Goal: Contribute content: Contribute content

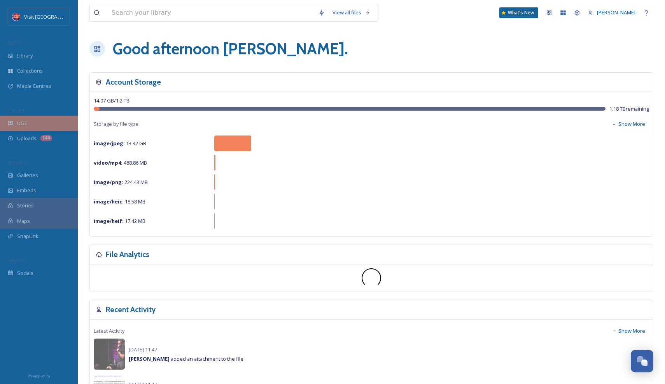
click at [47, 121] on div "UGC" at bounding box center [39, 123] width 78 height 15
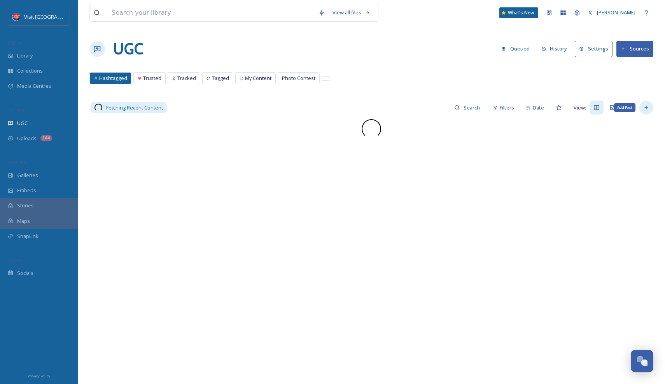
click at [646, 106] on icon at bounding box center [646, 108] width 6 height 6
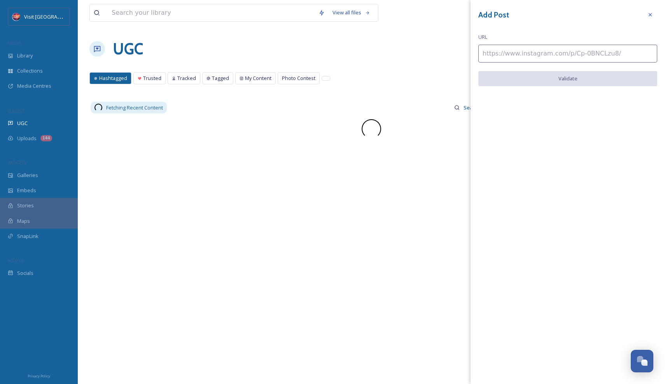
click at [564, 47] on input at bounding box center [567, 54] width 179 height 18
paste input "[URL][DOMAIN_NAME]"
type input "[URL][DOMAIN_NAME]"
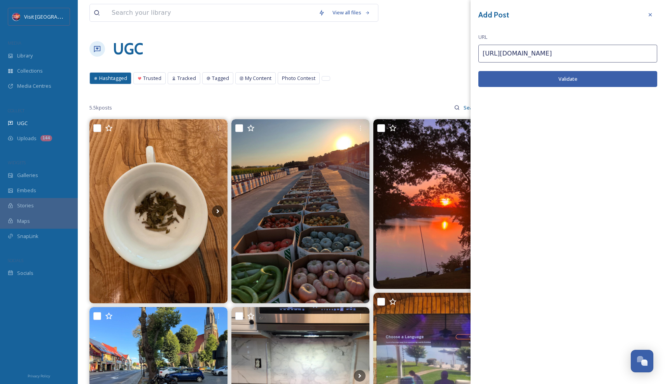
click at [539, 77] on button "Validate" at bounding box center [567, 79] width 179 height 16
click at [539, 77] on button "Add Post" at bounding box center [567, 79] width 179 height 16
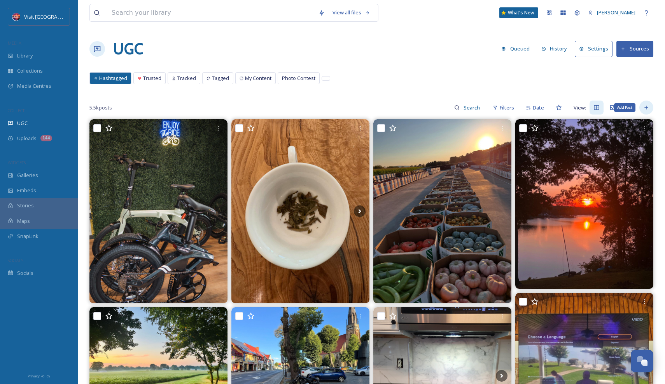
click at [650, 111] on div "Add Post" at bounding box center [646, 108] width 14 height 14
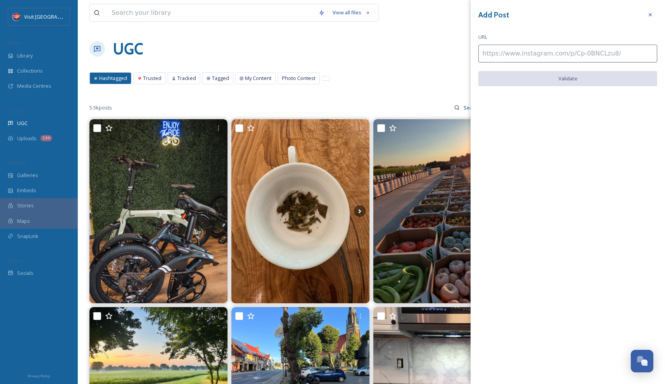
click at [503, 55] on input at bounding box center [567, 54] width 179 height 18
paste input "[URL][DOMAIN_NAME]"
type input "[URL][DOMAIN_NAME]"
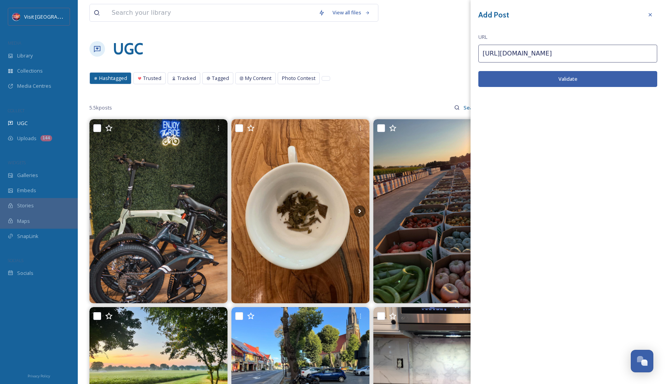
click at [553, 79] on button "Validate" at bounding box center [567, 79] width 179 height 16
click at [556, 80] on button "Add Post" at bounding box center [567, 79] width 179 height 16
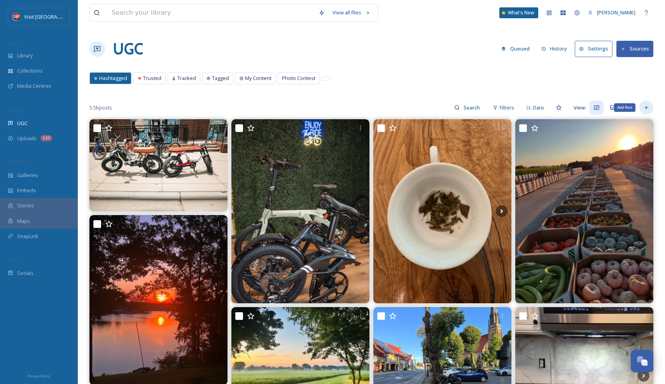
click at [641, 112] on div "Add Post" at bounding box center [646, 108] width 14 height 14
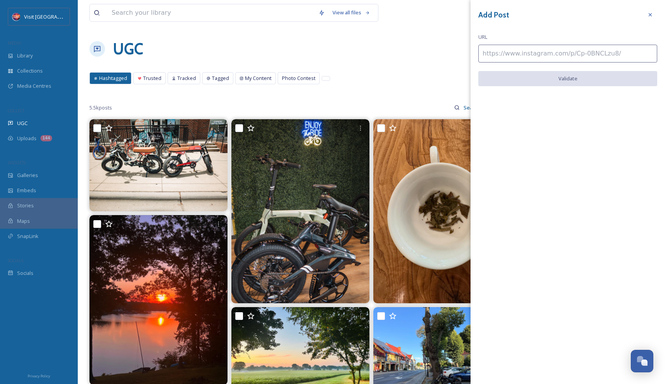
click at [519, 54] on input at bounding box center [567, 54] width 179 height 18
paste input "[URL][DOMAIN_NAME]"
type input "[URL][DOMAIN_NAME]"
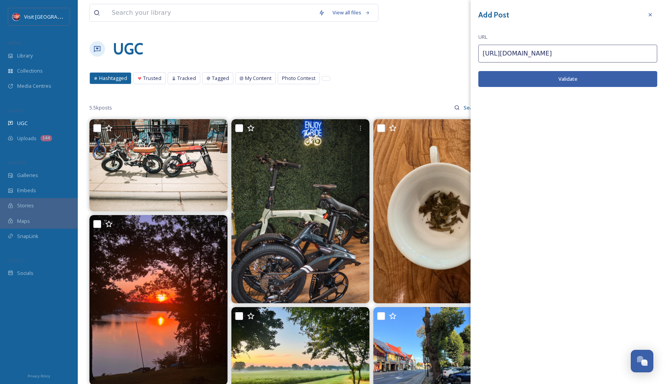
click at [531, 73] on button "Validate" at bounding box center [567, 79] width 179 height 16
click at [531, 79] on button "Add Post" at bounding box center [567, 79] width 179 height 16
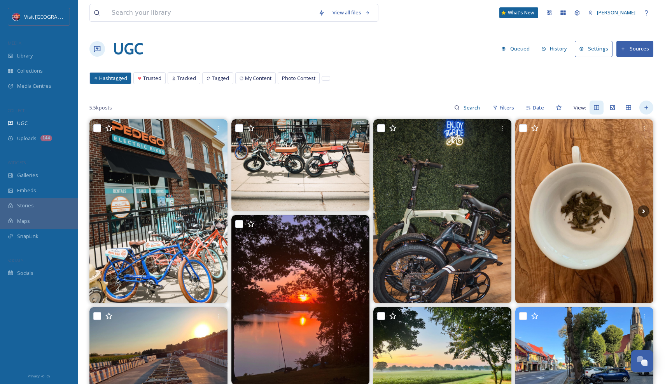
click at [643, 103] on div at bounding box center [646, 108] width 14 height 14
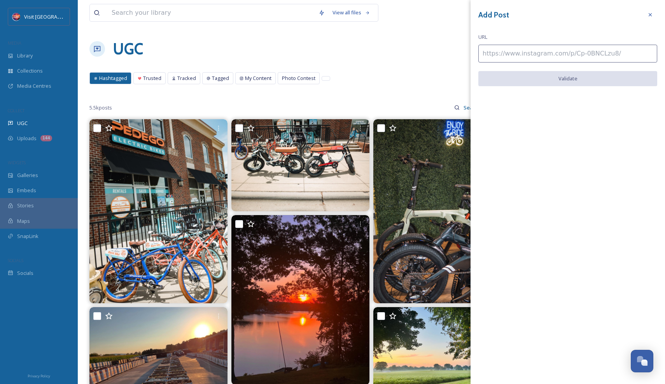
click at [521, 53] on input at bounding box center [567, 54] width 179 height 18
paste input "[URL][DOMAIN_NAME]"
type input "[URL][DOMAIN_NAME]"
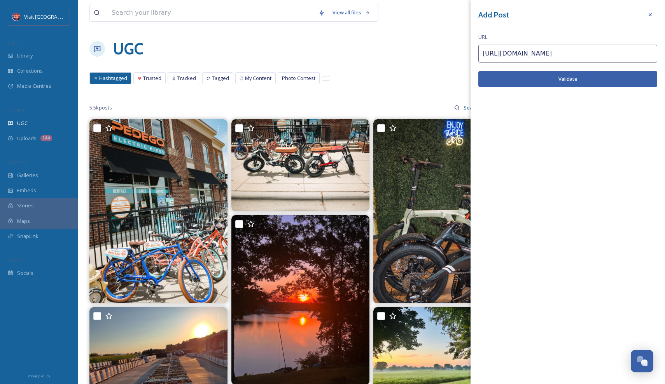
click at [509, 82] on button "Validate" at bounding box center [567, 79] width 179 height 16
click at [527, 81] on button "Add Post" at bounding box center [567, 79] width 179 height 16
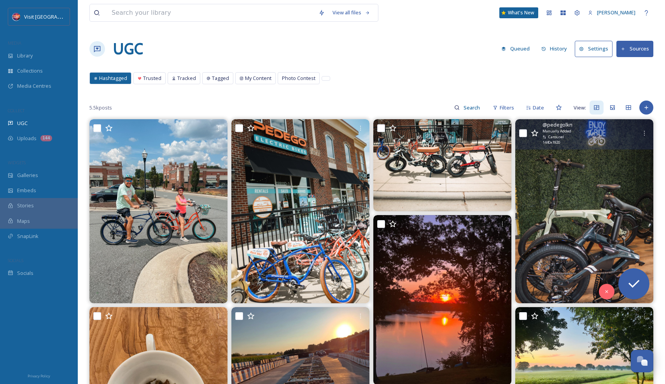
click at [523, 126] on div "@ pedegolkn Manually Added Carousel 1440 x 1920" at bounding box center [584, 134] width 138 height 30
click at [522, 134] on input "checkbox" at bounding box center [523, 133] width 8 height 8
checkbox input "true"
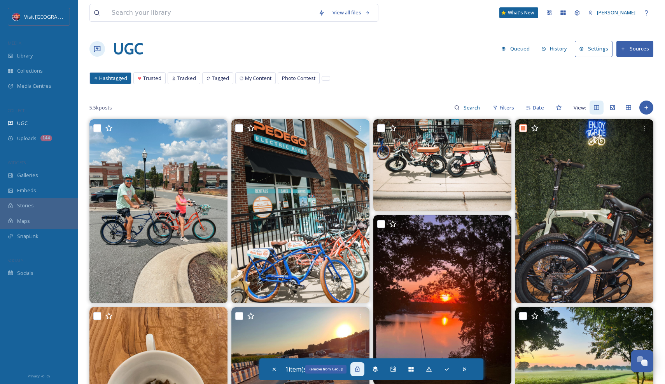
click at [357, 370] on icon at bounding box center [357, 369] width 6 height 6
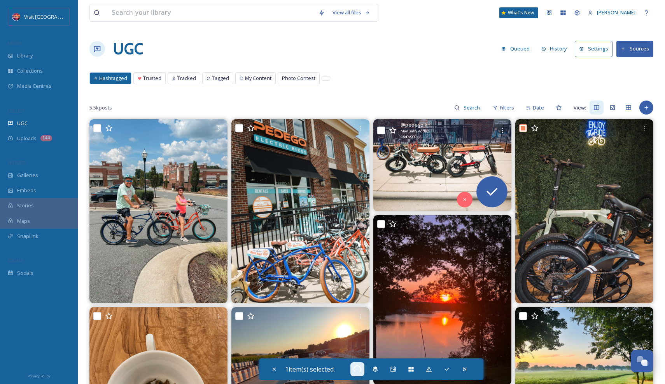
click at [379, 130] on input "checkbox" at bounding box center [381, 131] width 8 height 8
checkbox input "true"
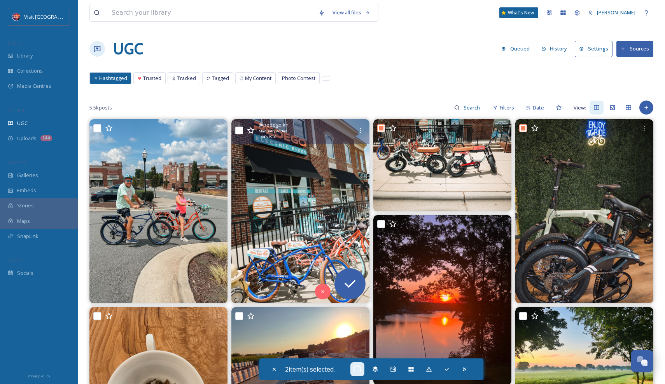
click at [239, 130] on input "checkbox" at bounding box center [239, 131] width 8 height 8
checkbox input "true"
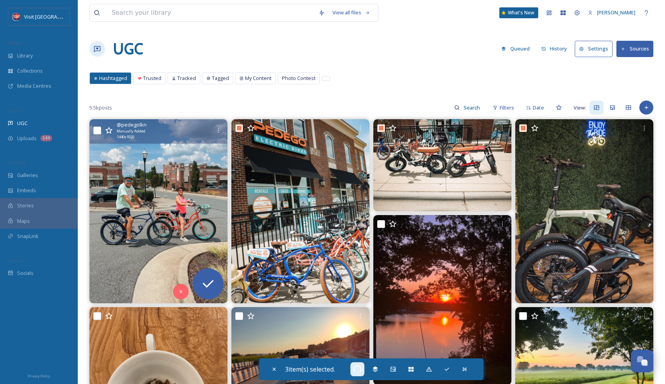
click at [97, 131] on input "checkbox" at bounding box center [97, 131] width 8 height 8
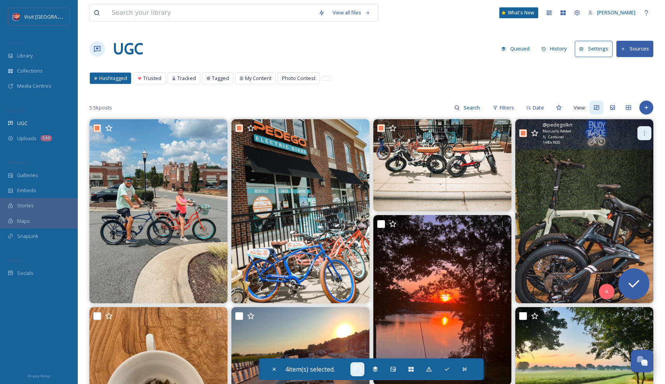
click at [639, 135] on div at bounding box center [644, 133] width 14 height 14
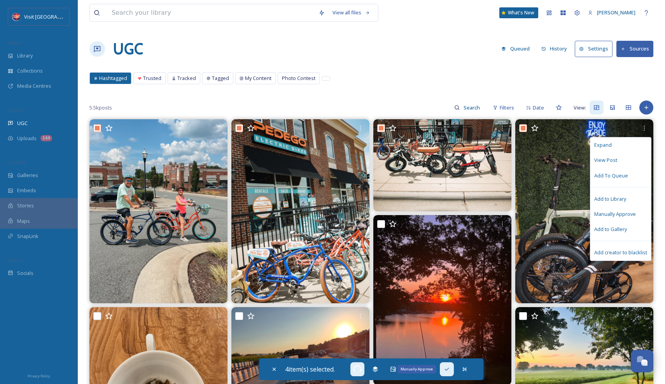
click at [446, 369] on icon at bounding box center [446, 369] width 6 height 6
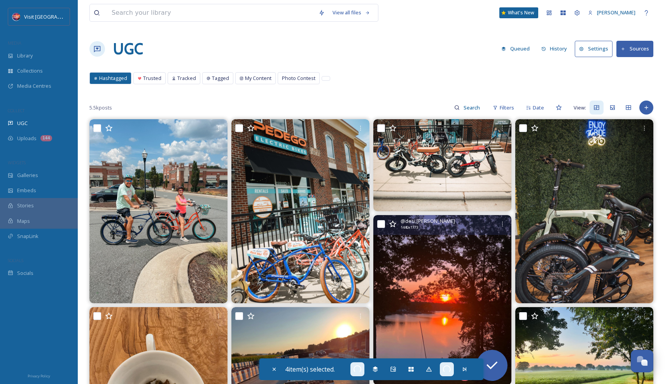
checkbox input "false"
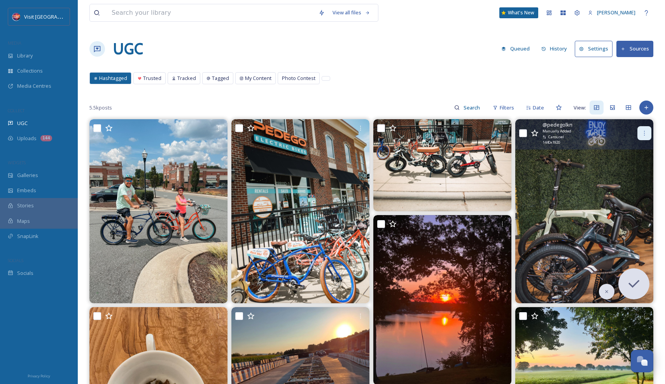
click at [646, 129] on div at bounding box center [644, 133] width 14 height 14
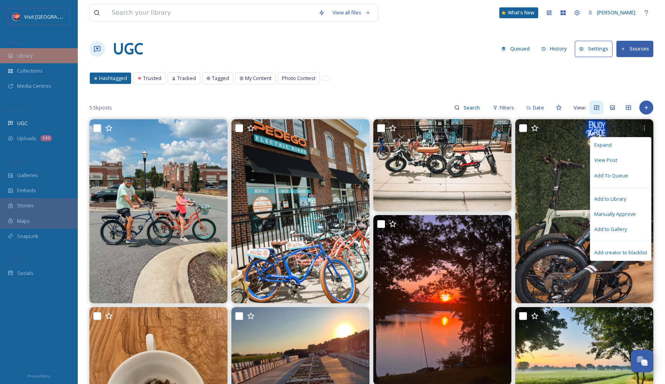
click at [43, 58] on div "Library" at bounding box center [39, 55] width 78 height 15
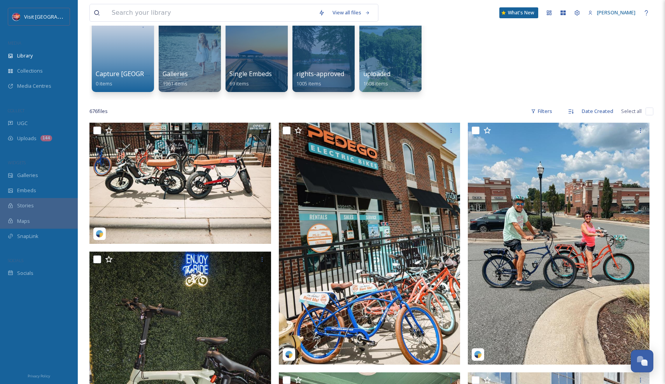
scroll to position [80, 0]
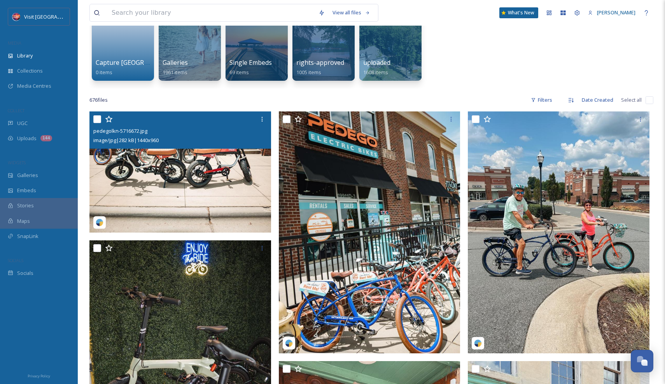
click at [94, 120] on input "checkbox" at bounding box center [97, 119] width 8 height 8
checkbox input "true"
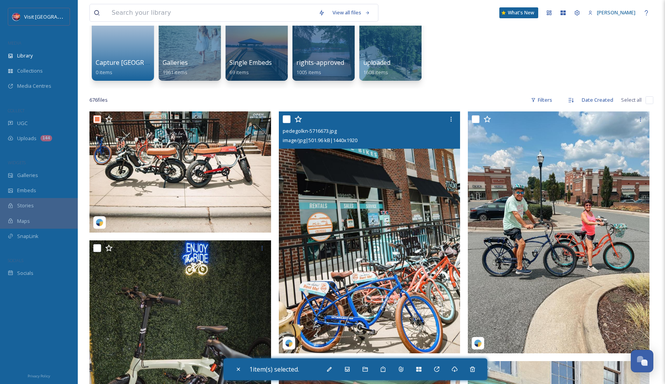
click at [285, 120] on input "checkbox" at bounding box center [287, 119] width 8 height 8
checkbox input "true"
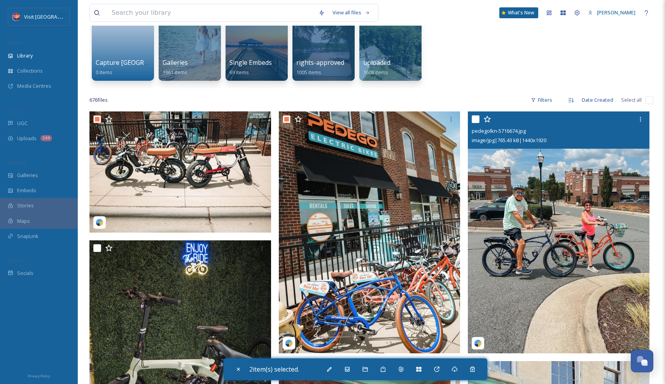
click at [476, 120] on input "checkbox" at bounding box center [475, 119] width 8 height 8
checkbox input "true"
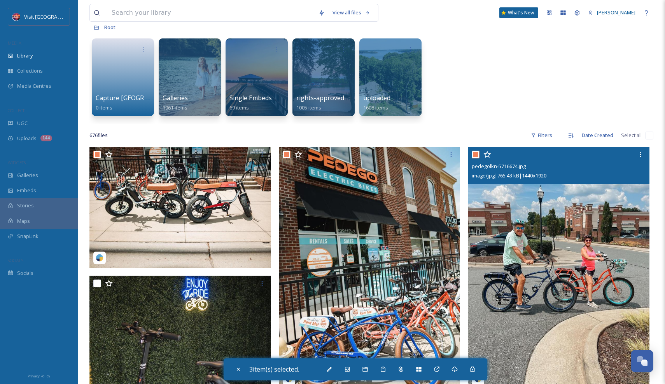
scroll to position [44, 0]
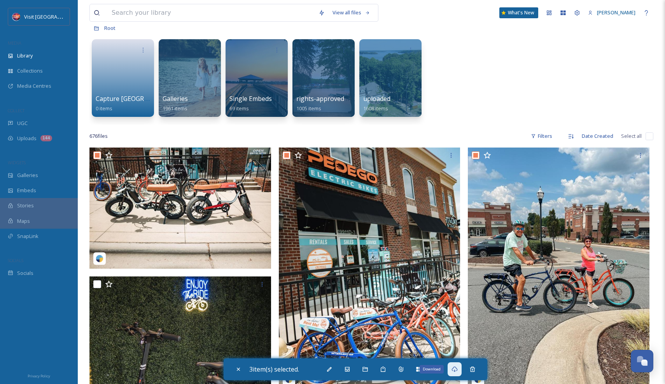
click at [454, 372] on icon at bounding box center [454, 369] width 6 height 6
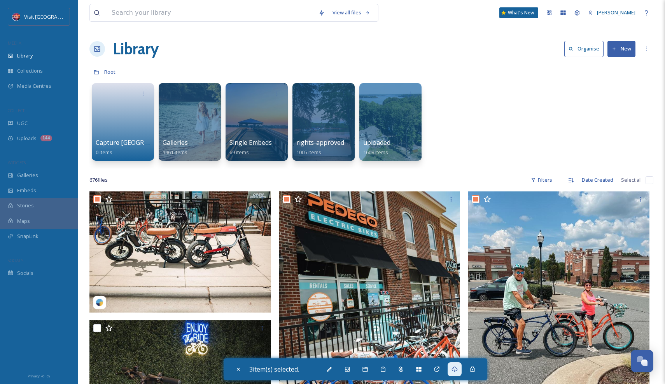
scroll to position [0, 0]
click at [35, 120] on div "UGC" at bounding box center [39, 123] width 78 height 15
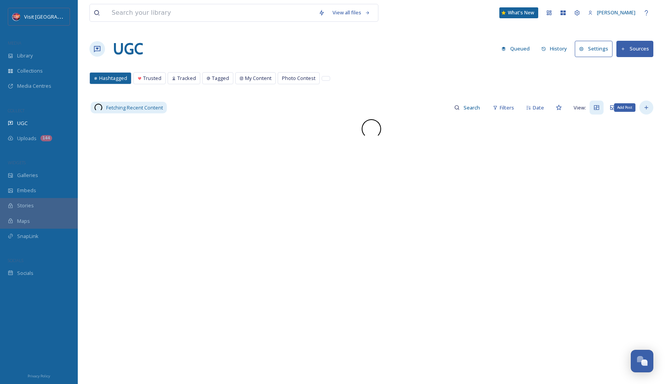
click at [648, 109] on icon at bounding box center [646, 108] width 6 height 6
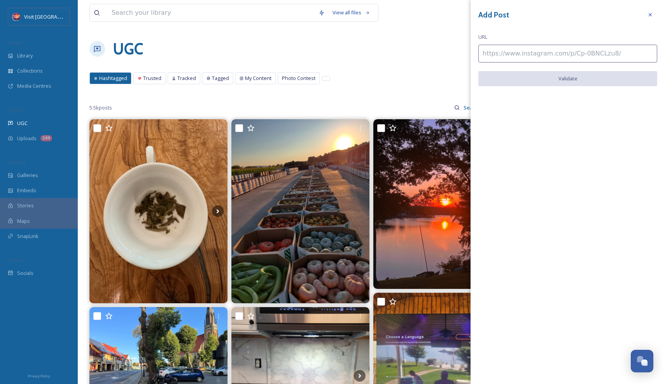
click at [536, 53] on input at bounding box center [567, 54] width 179 height 18
paste input "[URL][DOMAIN_NAME]"
type input "[URL][DOMAIN_NAME]"
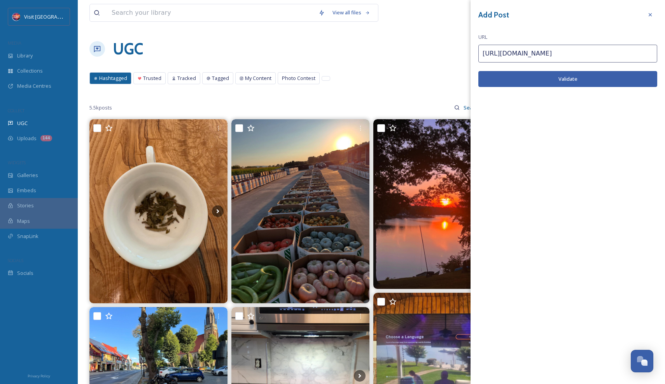
click at [545, 77] on button "Validate" at bounding box center [567, 79] width 179 height 16
click at [544, 78] on button "Add Post" at bounding box center [567, 79] width 179 height 16
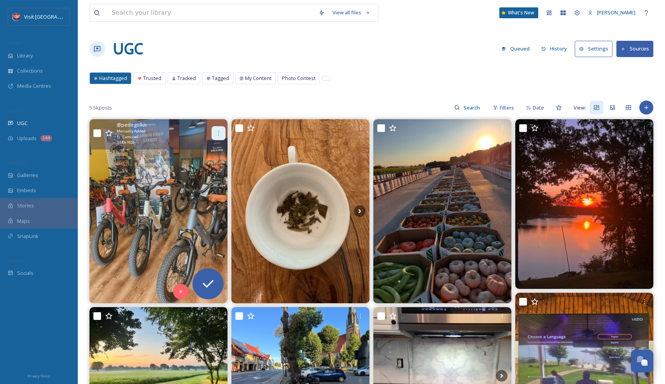
click at [222, 131] on div at bounding box center [218, 133] width 14 height 14
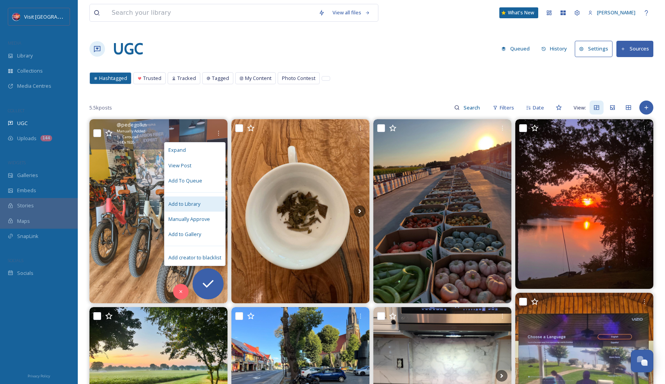
click at [198, 201] on span "Add to Library" at bounding box center [184, 204] width 32 height 7
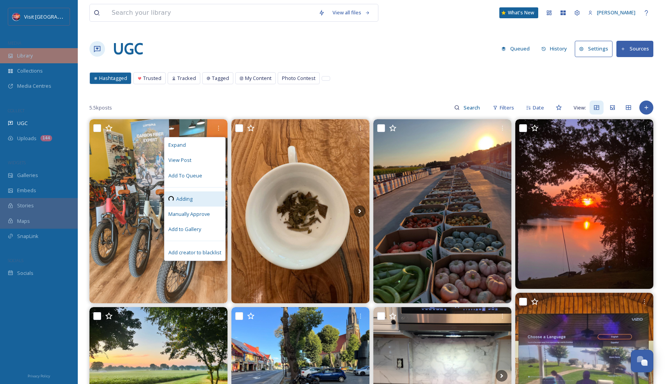
click at [44, 58] on div "Library" at bounding box center [39, 55] width 78 height 15
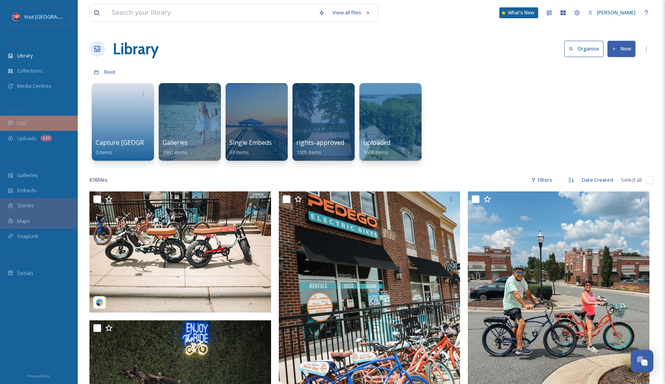
click at [51, 126] on div "UGC" at bounding box center [39, 123] width 78 height 15
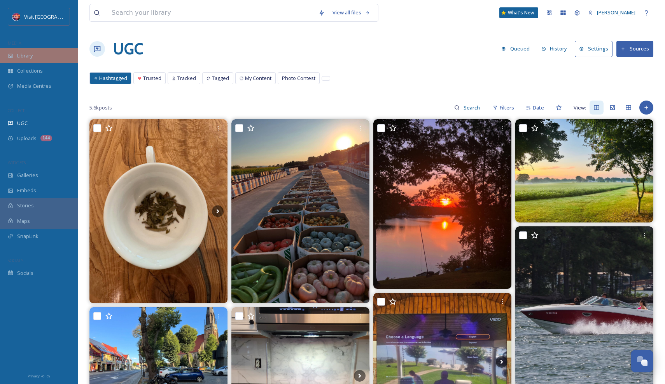
scroll to position [0, 0]
click at [40, 50] on div "Library" at bounding box center [39, 55] width 78 height 15
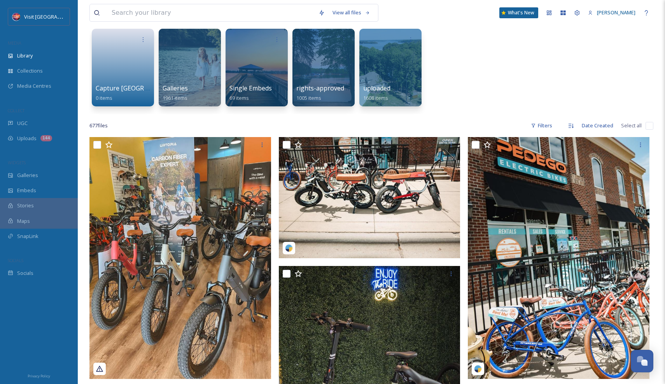
scroll to position [70, 0]
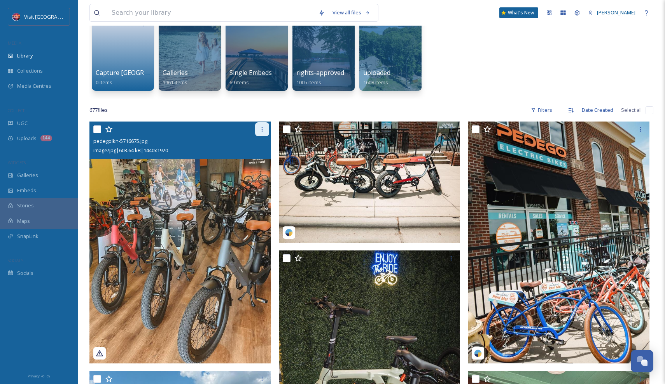
click at [261, 133] on div at bounding box center [262, 129] width 14 height 14
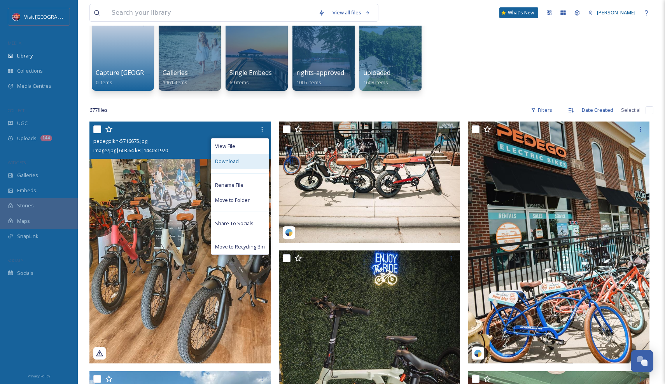
click at [235, 162] on span "Download" at bounding box center [227, 161] width 24 height 7
